Goal: Information Seeking & Learning: Learn about a topic

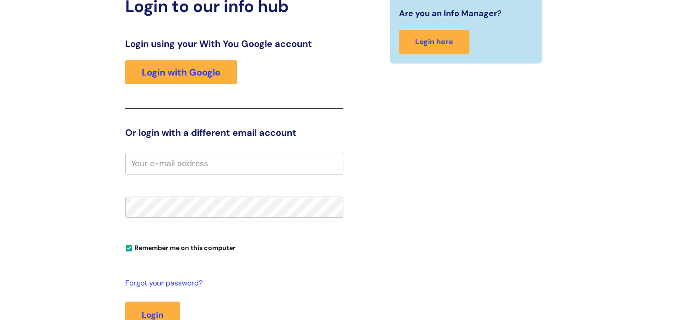
scroll to position [92, 0]
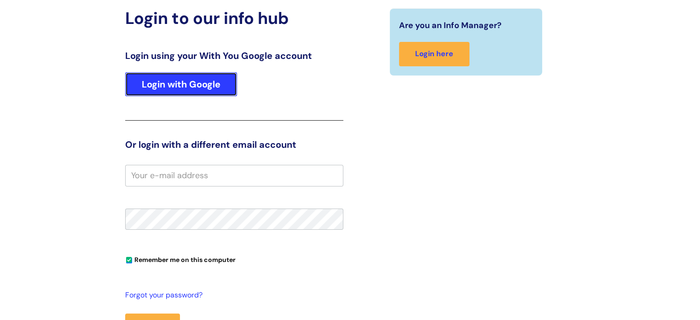
click at [204, 82] on link "Login with Google" at bounding box center [181, 84] width 112 height 24
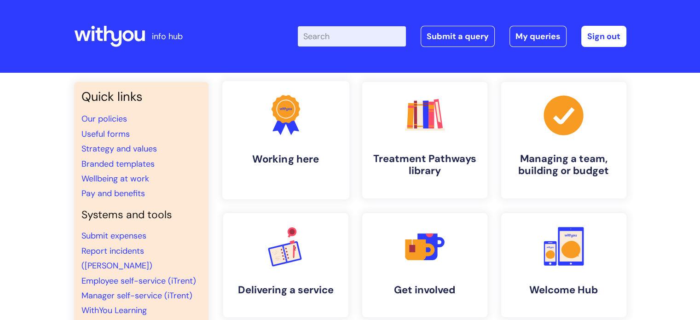
click at [290, 163] on h4 "Working here" at bounding box center [286, 159] width 112 height 12
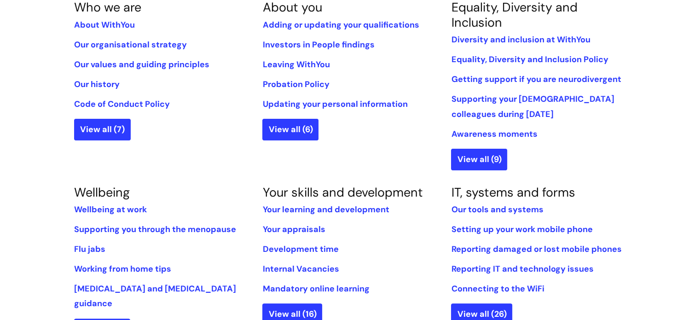
scroll to position [184, 0]
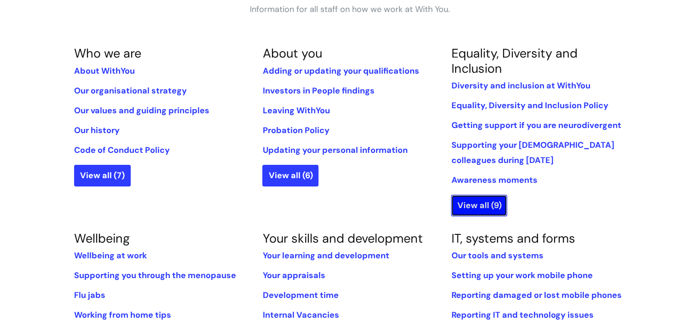
click at [478, 203] on link "View all (9)" at bounding box center [479, 205] width 56 height 21
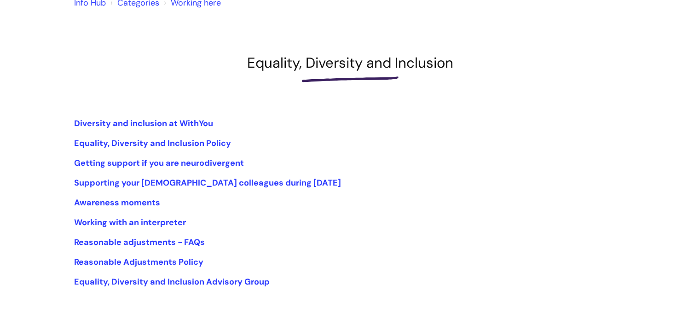
scroll to position [92, 0]
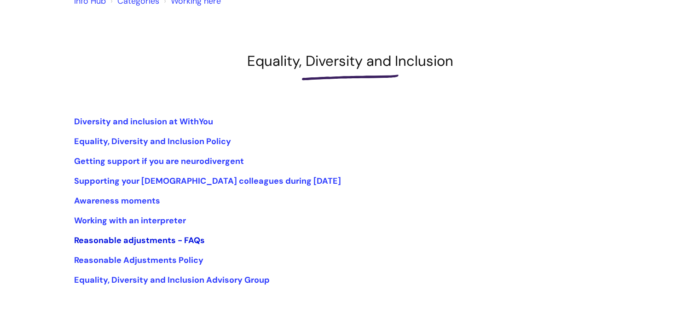
click at [145, 240] on link "Reasonable adjustments - FAQs" at bounding box center [139, 240] width 131 height 11
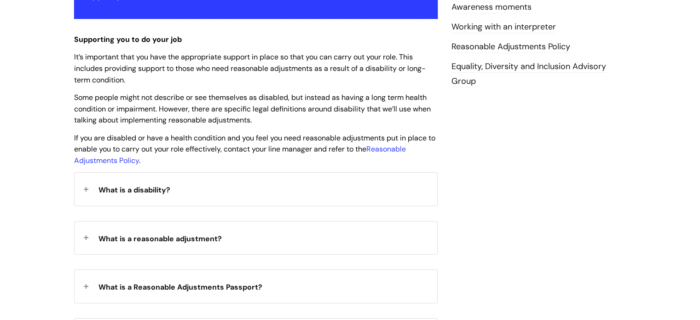
scroll to position [322, 0]
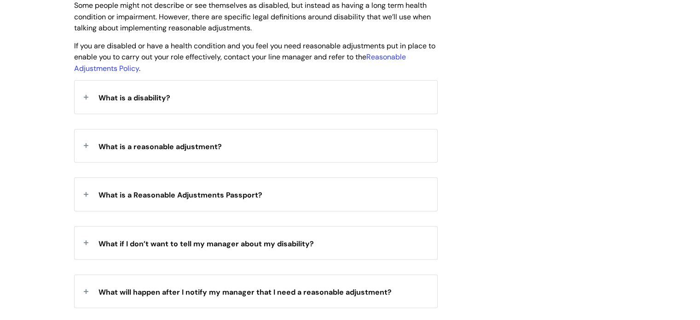
click at [278, 196] on div "What is a Reasonable Adjustments Passport?" at bounding box center [256, 194] width 363 height 33
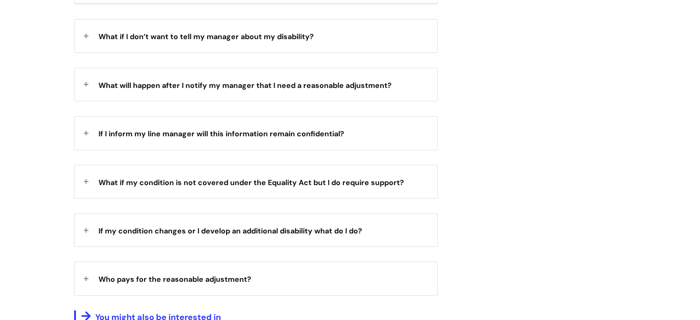
scroll to position [598, 0]
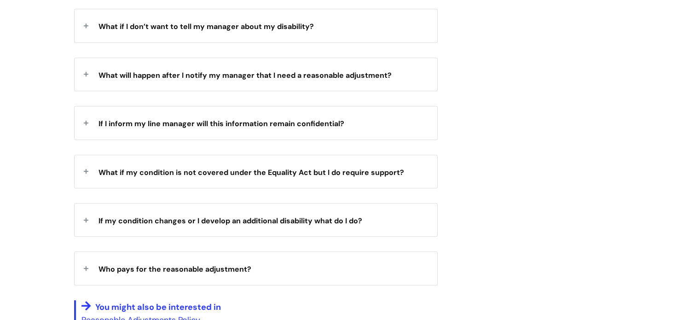
click at [331, 174] on span "What if my condition is not covered under the Equality Act but I do require sup…" at bounding box center [252, 173] width 306 height 10
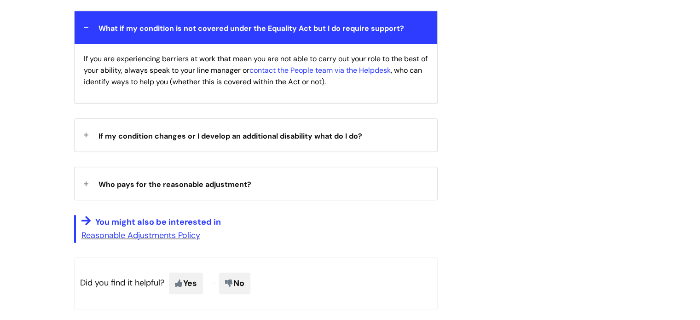
scroll to position [783, 0]
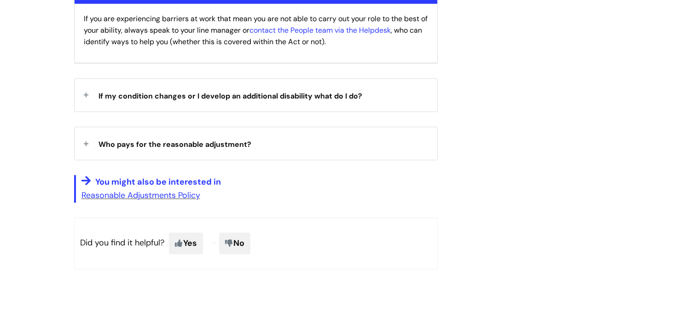
click at [235, 145] on span "Who pays for the reasonable adjustment?" at bounding box center [175, 144] width 153 height 10
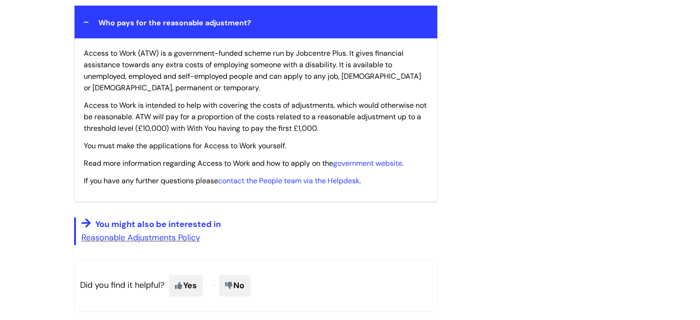
scroll to position [921, 0]
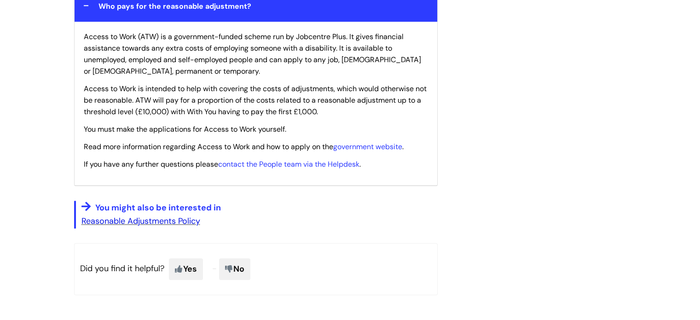
click at [168, 219] on link "Reasonable Adjustments Policy" at bounding box center [140, 220] width 119 height 11
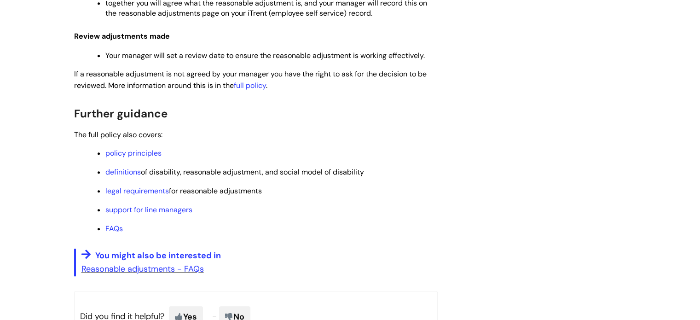
scroll to position [506, 0]
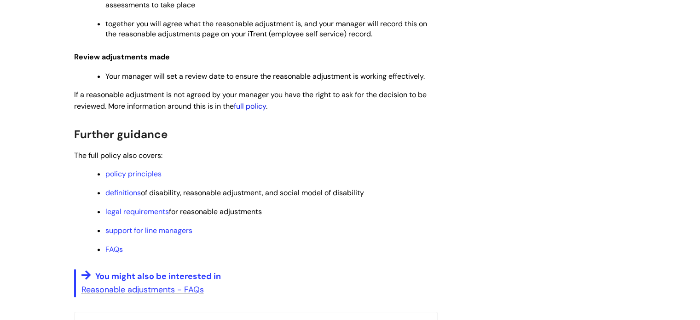
click at [258, 109] on link "full policy" at bounding box center [250, 106] width 32 height 10
